Goal: Transaction & Acquisition: Purchase product/service

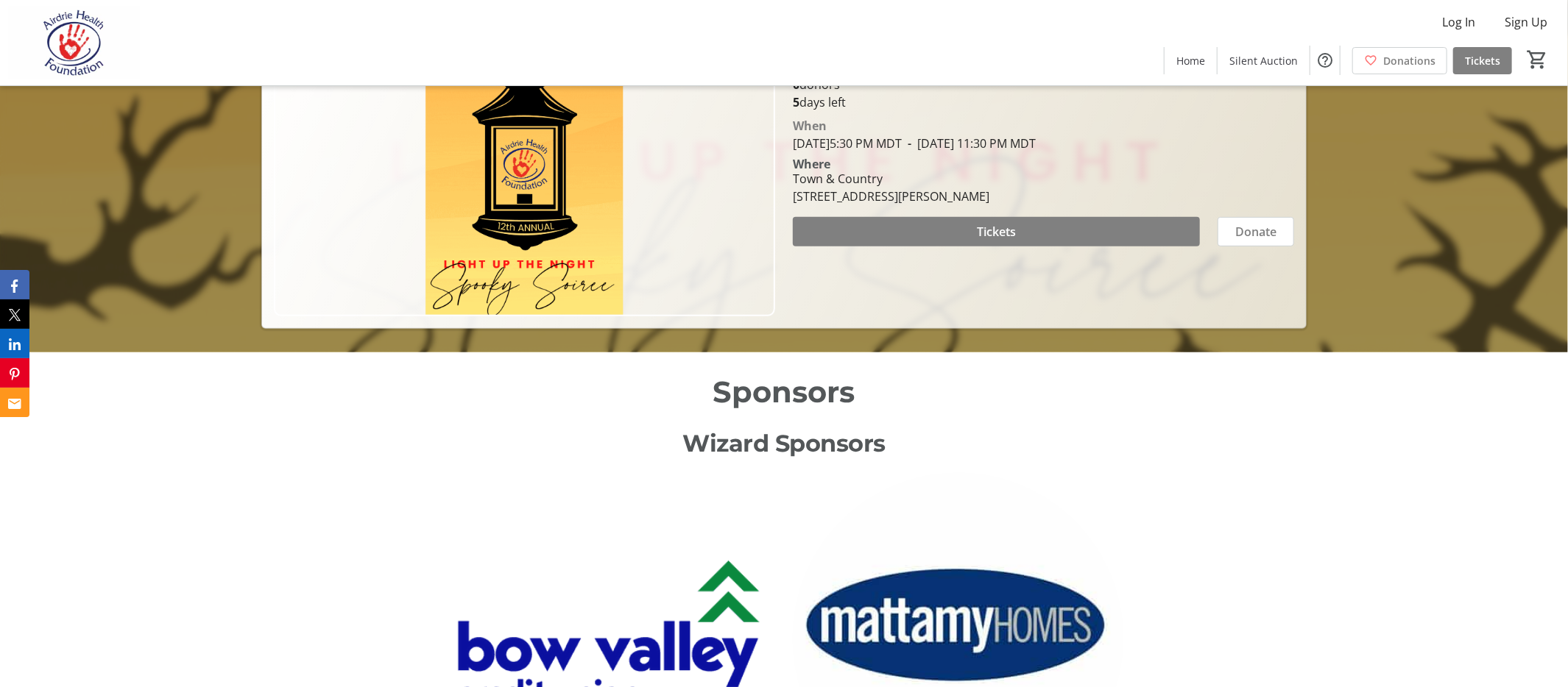
scroll to position [40, 0]
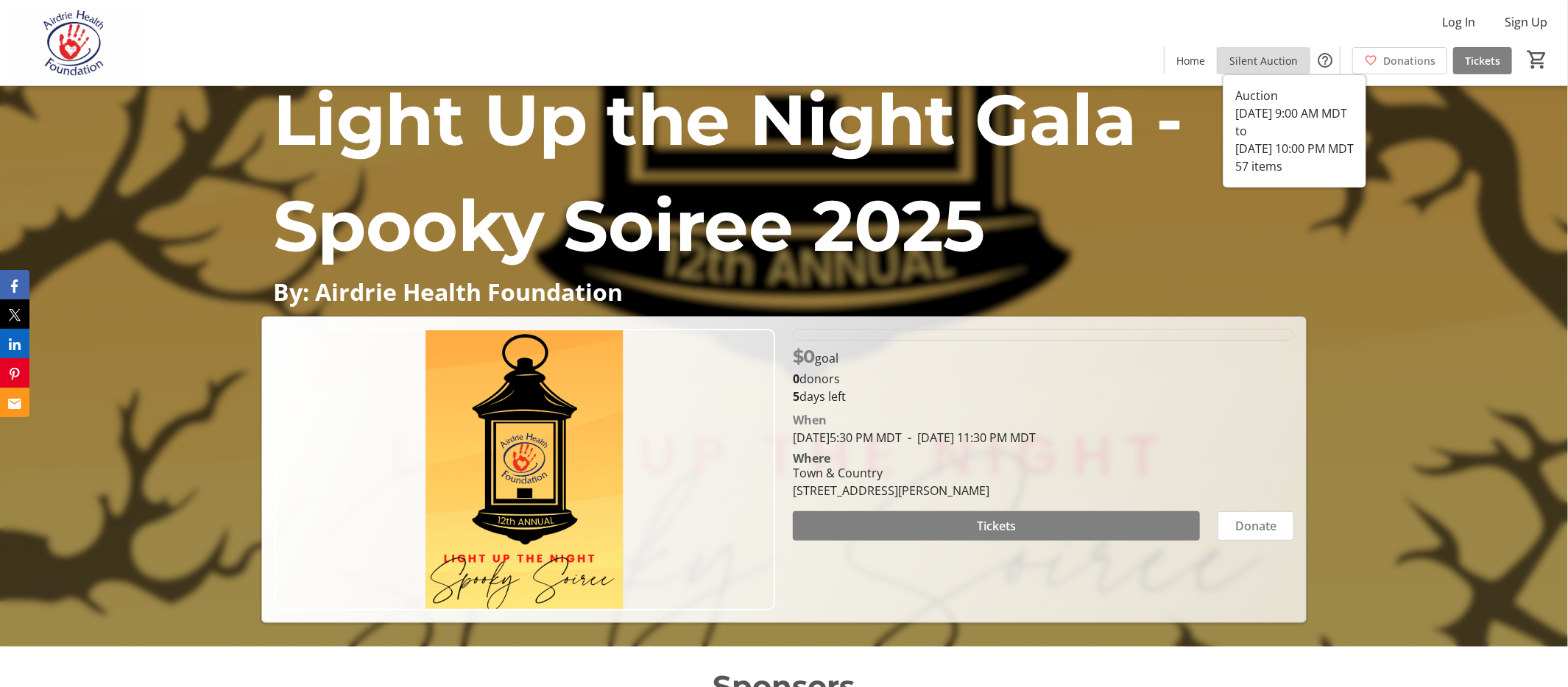
click at [1282, 68] on span "Silent Auction" at bounding box center [1263, 60] width 69 height 15
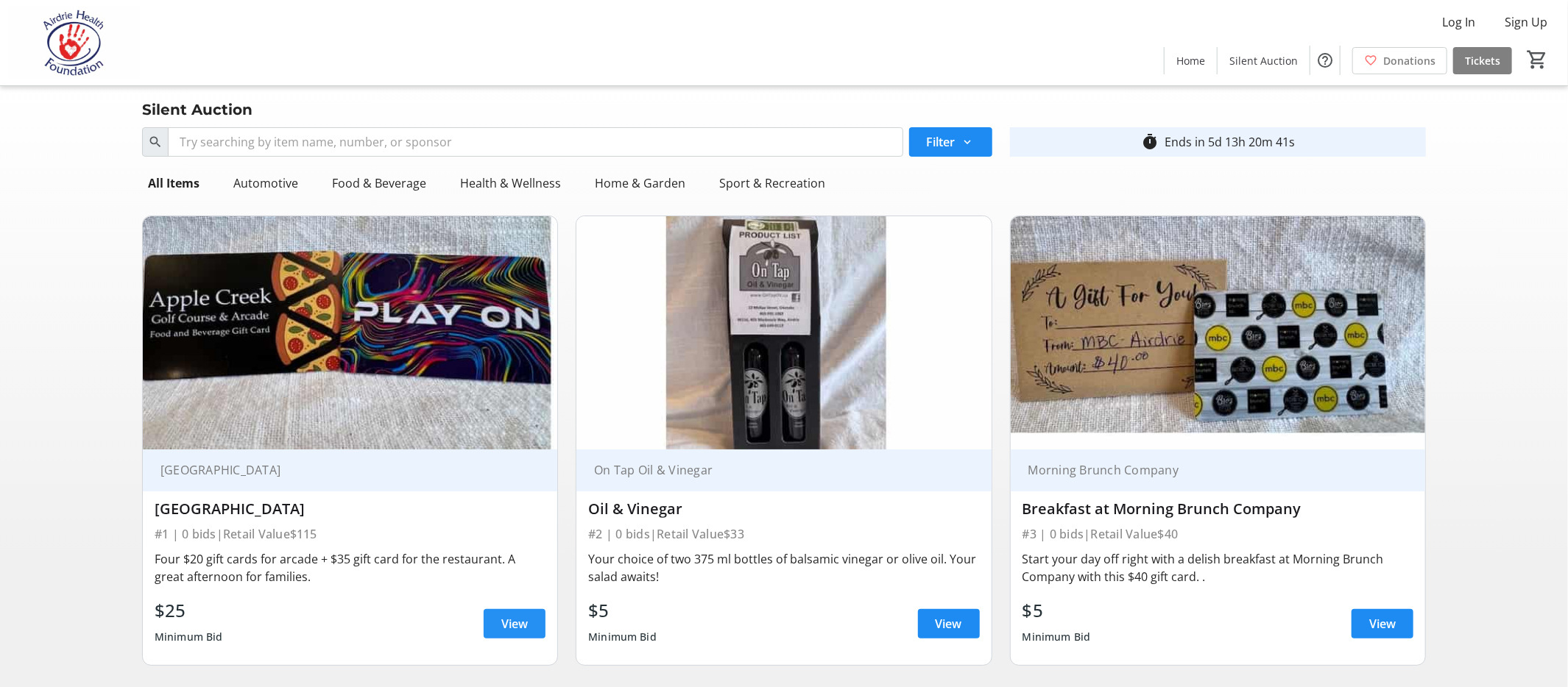
click at [522, 626] on span "View" at bounding box center [515, 623] width 27 height 18
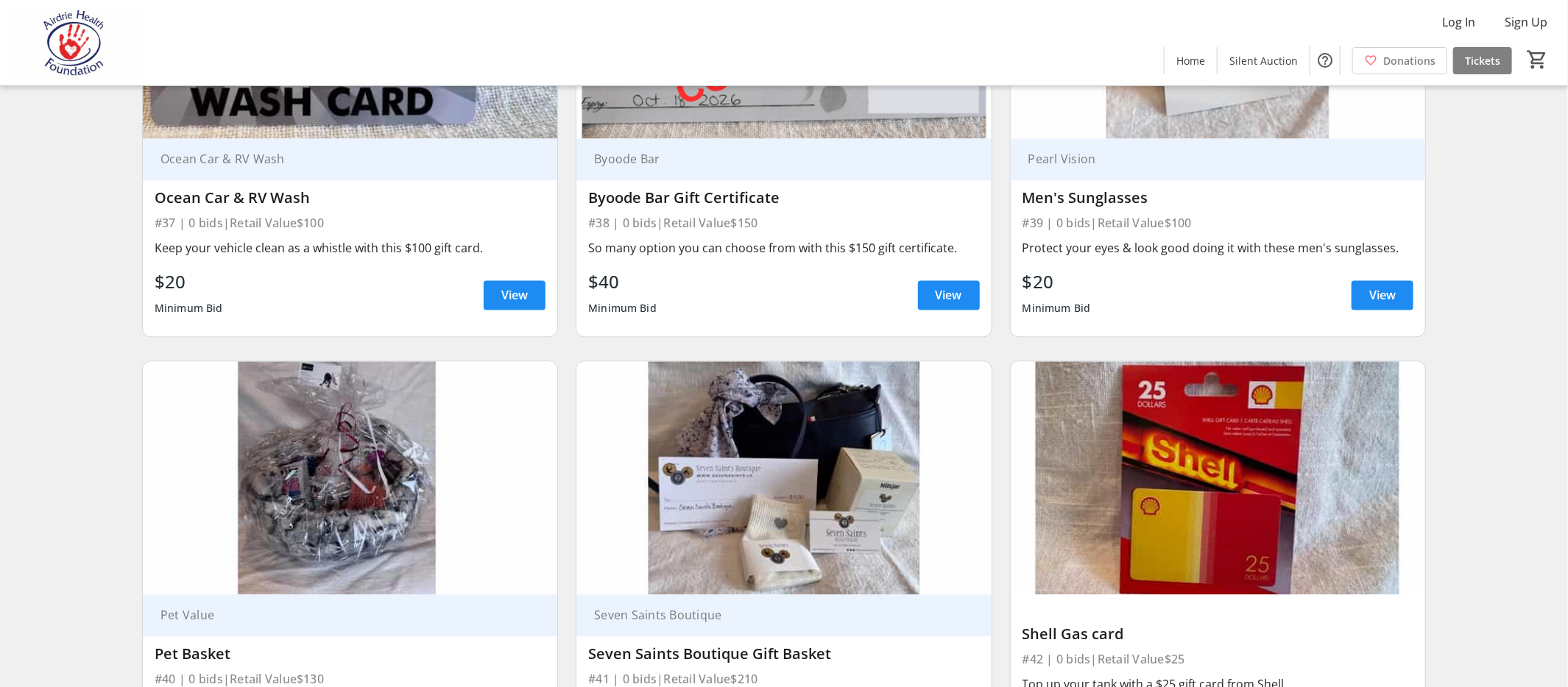
scroll to position [5960, 0]
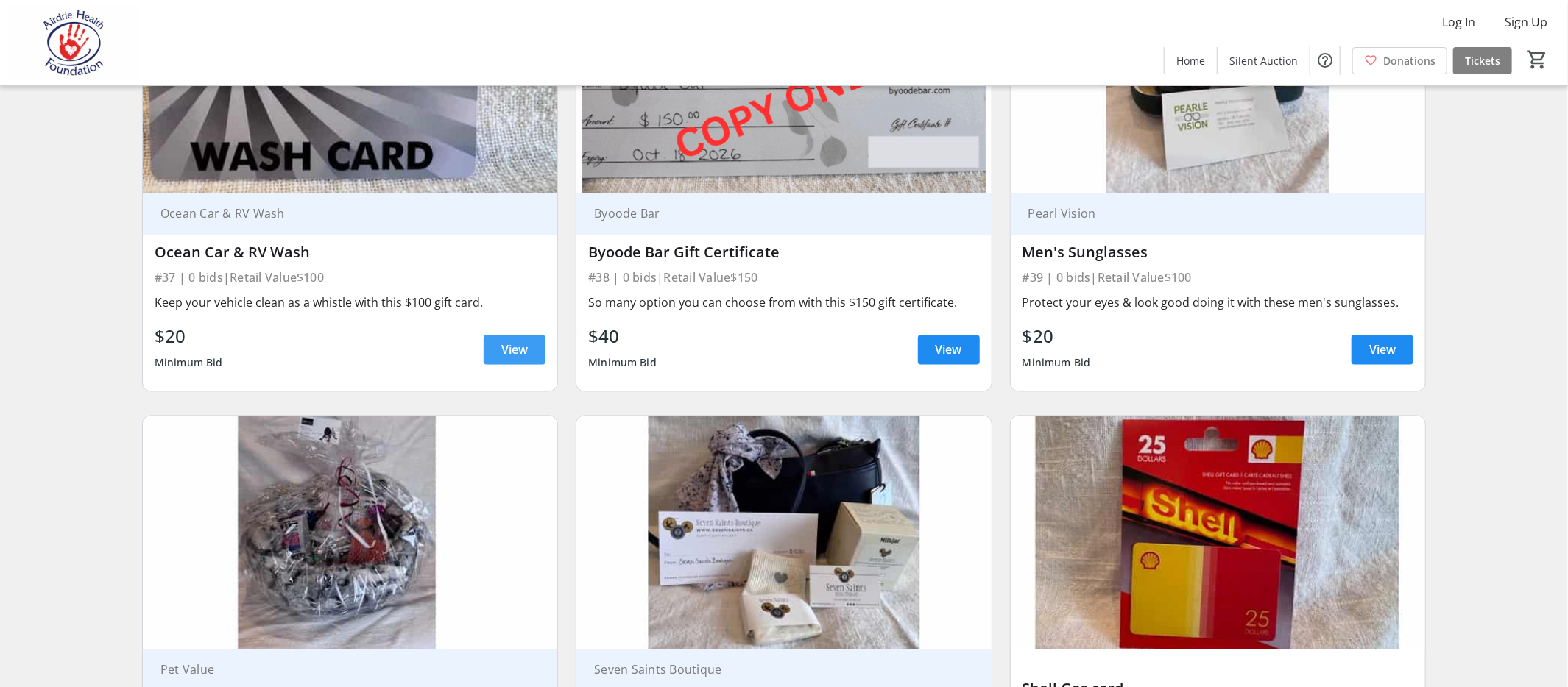
click at [523, 341] on span "View" at bounding box center [515, 349] width 27 height 18
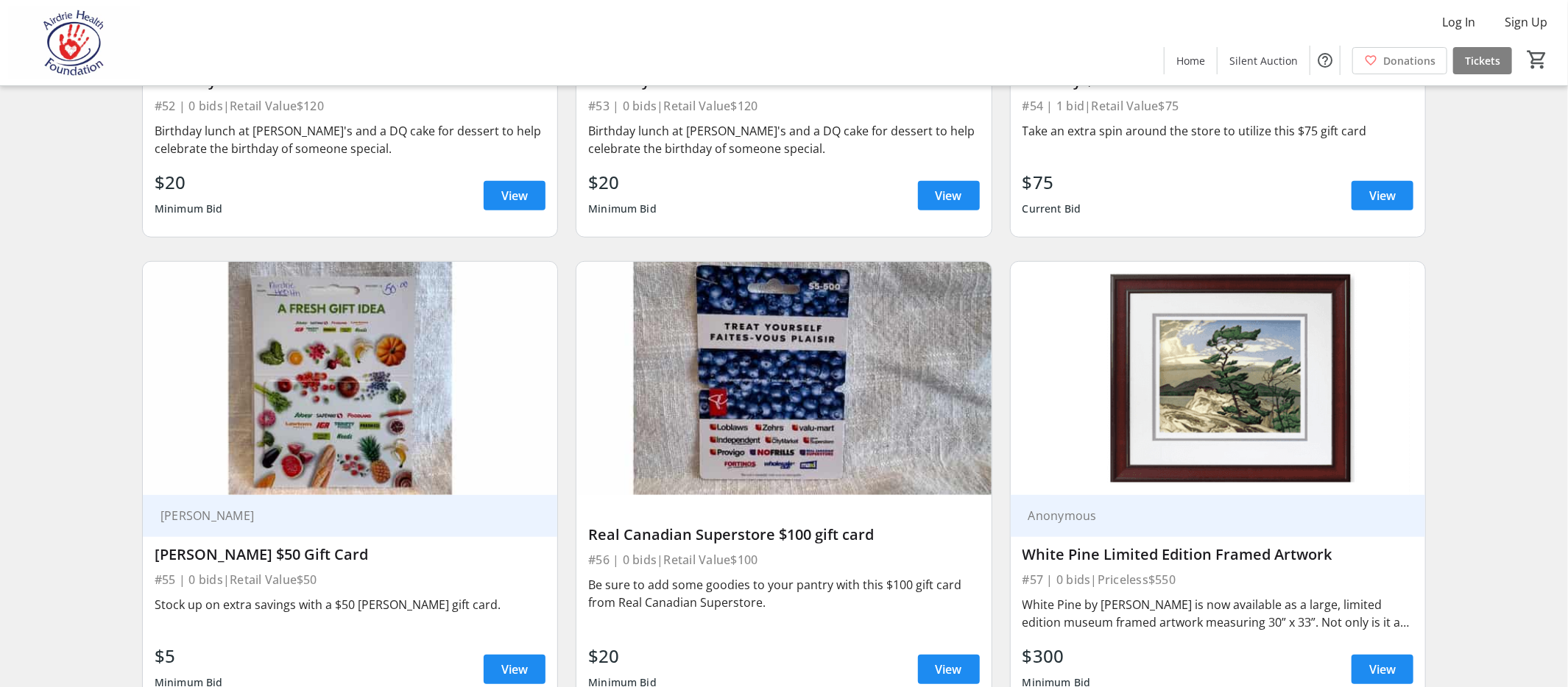
scroll to position [8532, 0]
